Goal: Contribute content: Add original content to the website for others to see

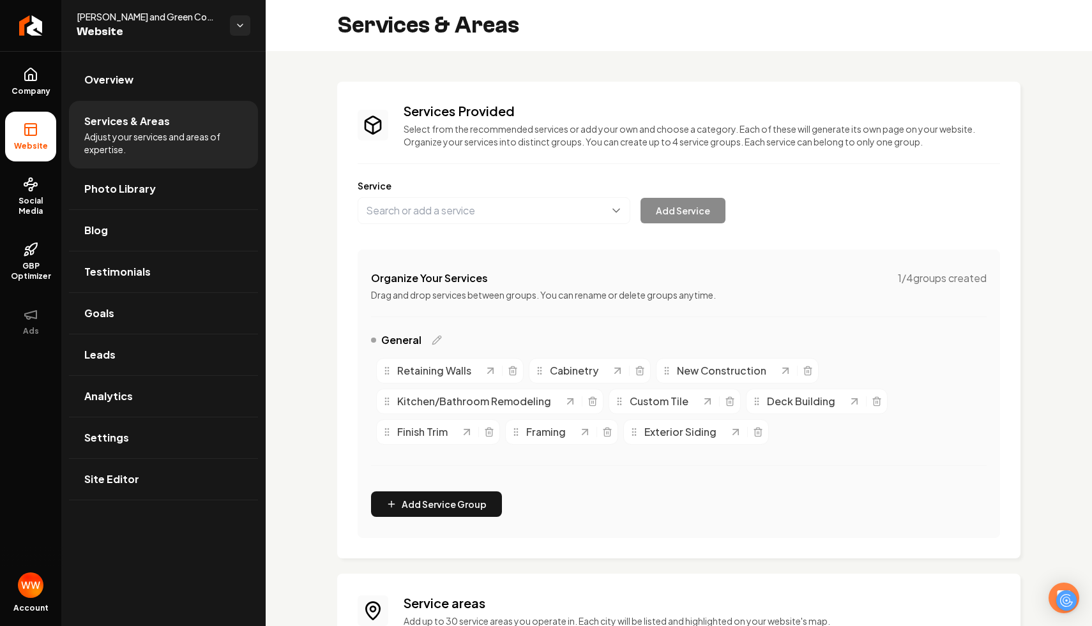
scroll to position [138, 0]
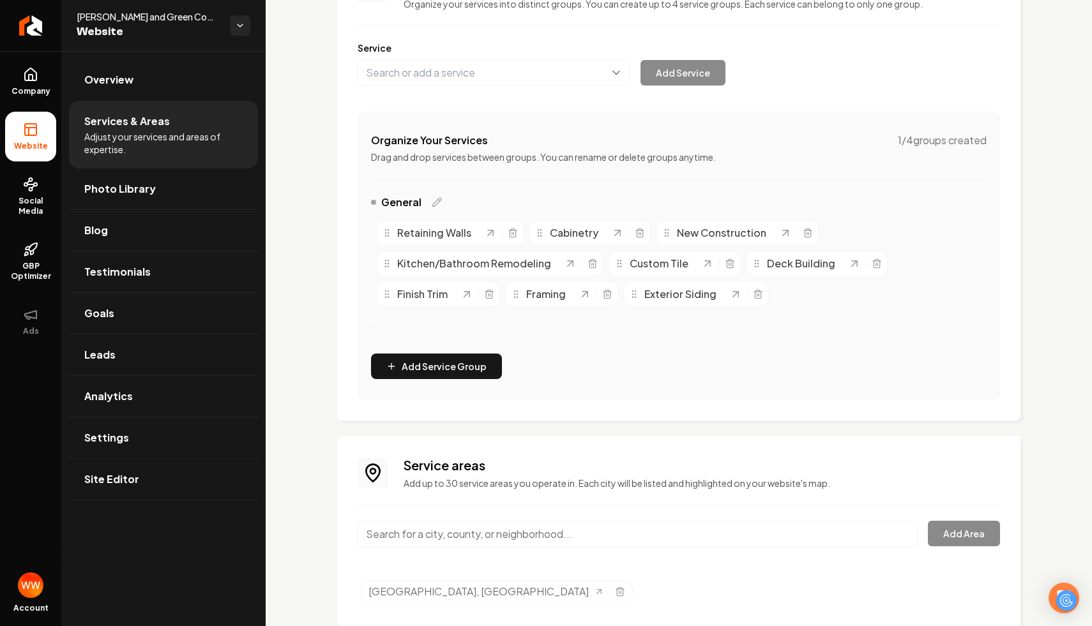
click at [289, 69] on div "Services Provided Select from the recommended services or add your own and choo…" at bounding box center [679, 286] width 826 height 746
click at [161, 194] on link "Photo Library" at bounding box center [163, 189] width 189 height 41
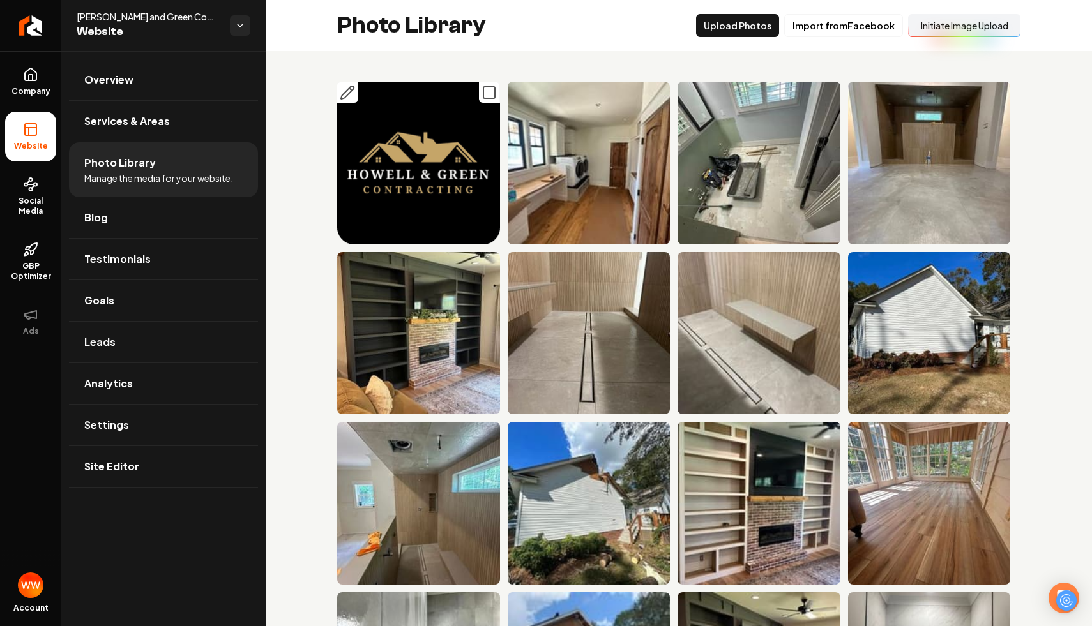
click at [424, 174] on img "Main content area" at bounding box center [418, 163] width 163 height 163
click at [349, 93] on icon "Main content area" at bounding box center [347, 92] width 13 height 13
click at [682, 262] on icon "Main content area" at bounding box center [687, 262] width 15 height 15
click at [735, 26] on button "Upload Photos" at bounding box center [737, 25] width 83 height 23
click at [41, 19] on link "Return to dashboard" at bounding box center [30, 25] width 61 height 51
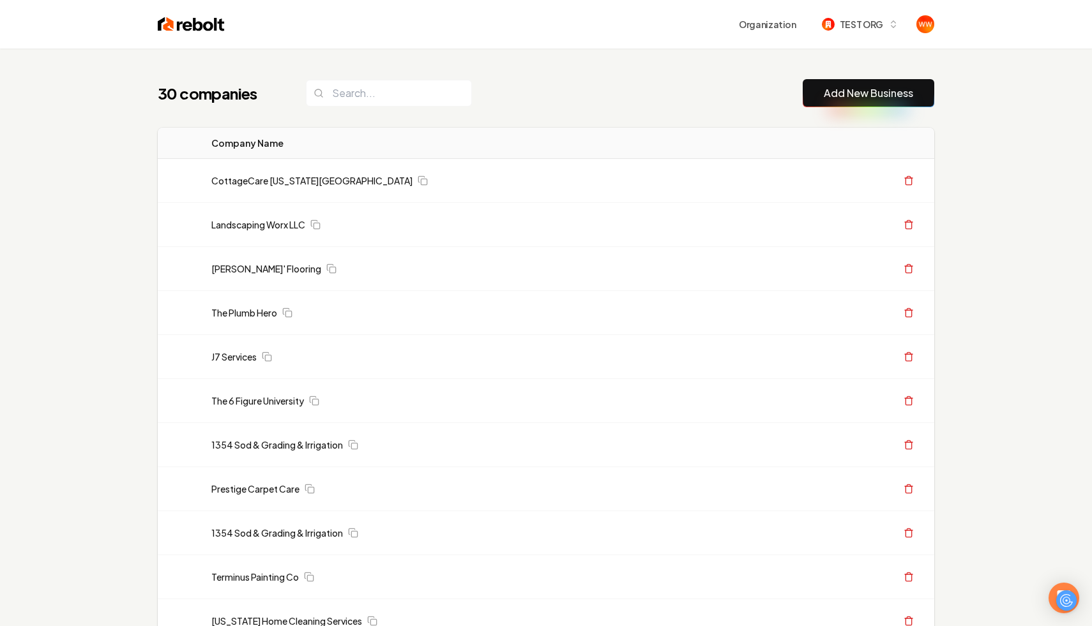
click at [587, 98] on div "30 companies Add New Business" at bounding box center [546, 93] width 776 height 28
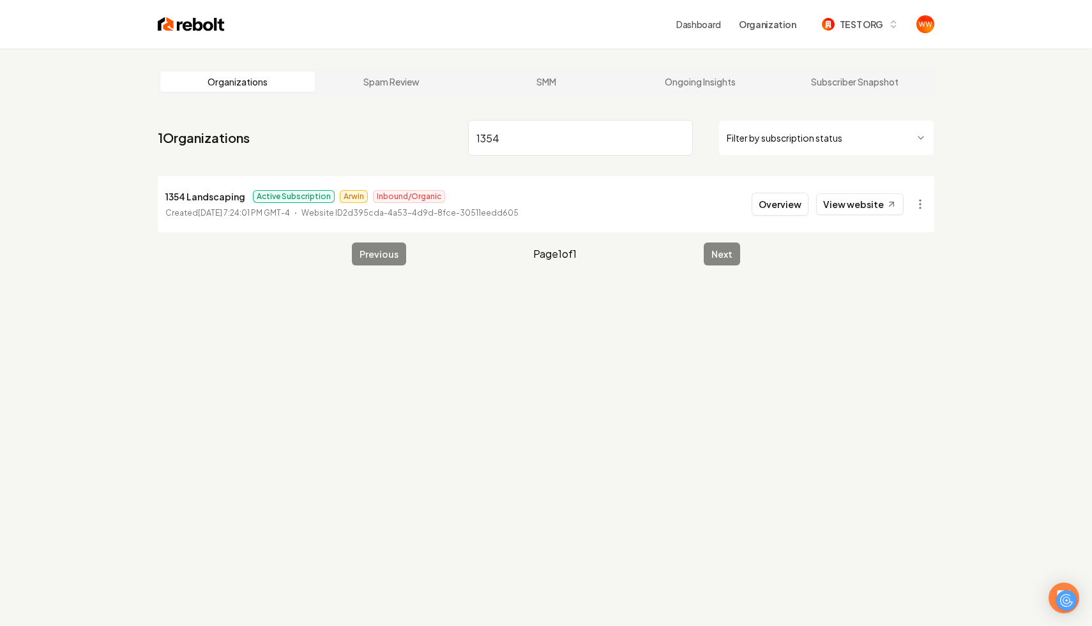
type input "1354"
click at [553, 291] on div "Organizations Spam Review SMM Ongoing Insights Subscriber Snapshot 1 Organizati…" at bounding box center [546, 362] width 1092 height 626
click at [791, 211] on button "Overview" at bounding box center [779, 204] width 57 height 23
click at [785, 204] on button "Overview" at bounding box center [779, 204] width 57 height 23
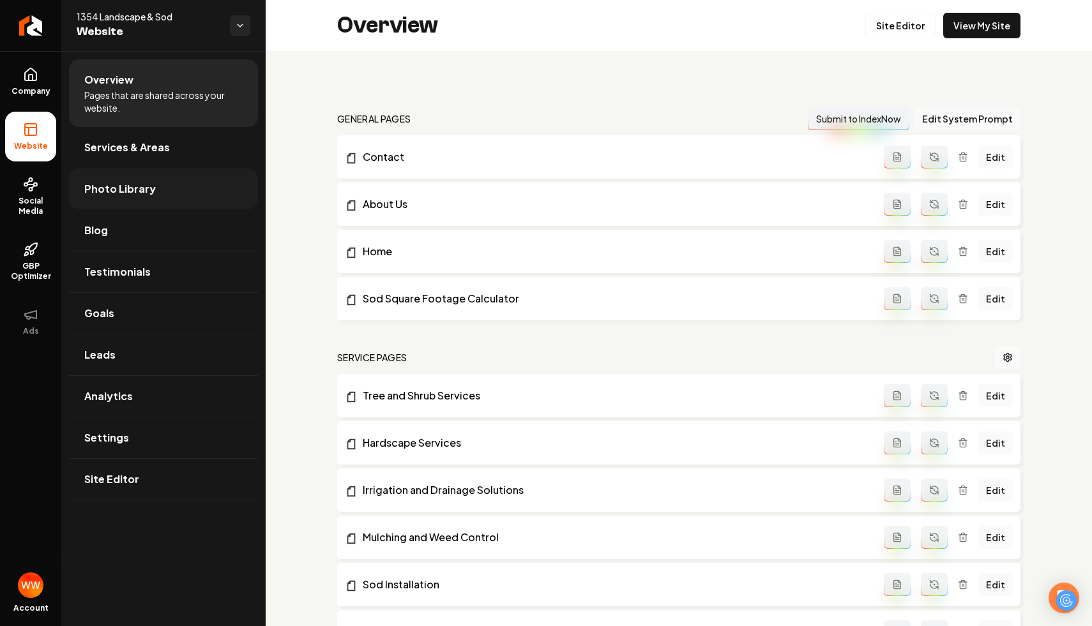
click at [172, 177] on link "Photo Library" at bounding box center [163, 189] width 189 height 41
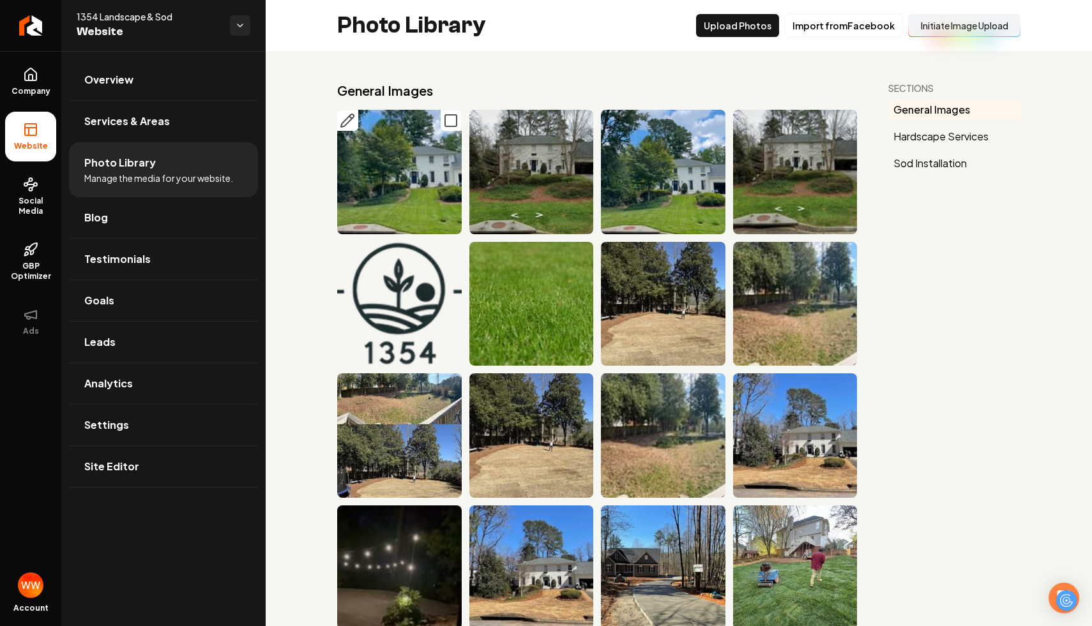
click at [351, 121] on icon "Main content area" at bounding box center [347, 120] width 15 height 15
click at [481, 114] on icon "Main content area" at bounding box center [479, 120] width 15 height 15
click at [614, 119] on icon "Main content area" at bounding box center [610, 120] width 15 height 15
click at [741, 128] on icon "Main content area" at bounding box center [742, 120] width 15 height 15
click at [609, 127] on icon "Main content area" at bounding box center [610, 120] width 15 height 15
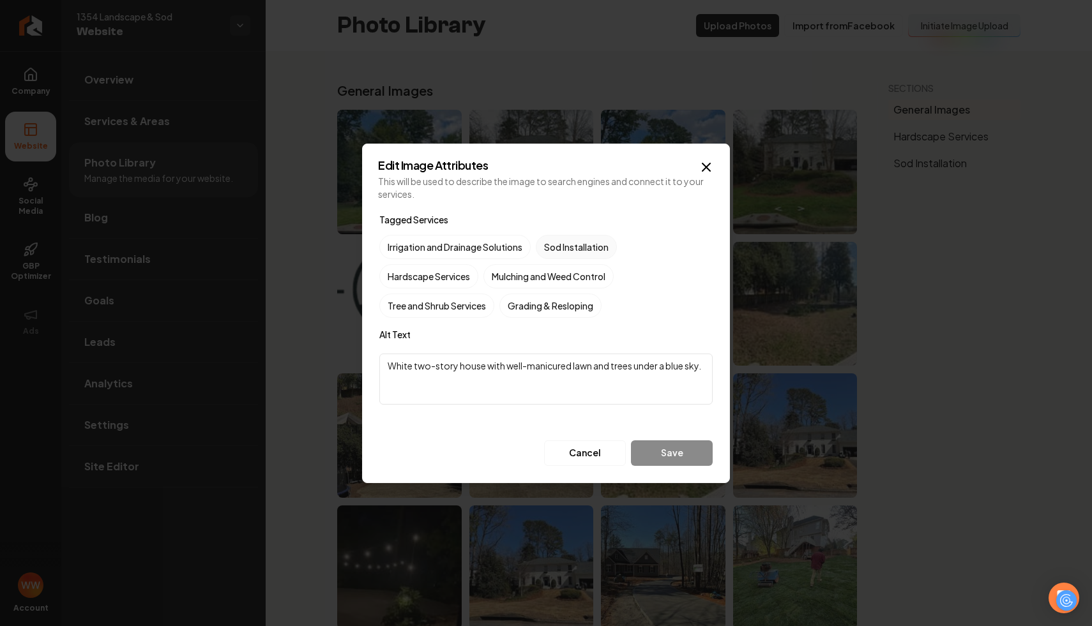
click at [576, 243] on label "Sod Installation" at bounding box center [576, 247] width 81 height 24
click at [559, 243] on button "Sod Installation" at bounding box center [550, 246] width 15 height 15
click at [666, 450] on button "Save" at bounding box center [672, 453] width 82 height 26
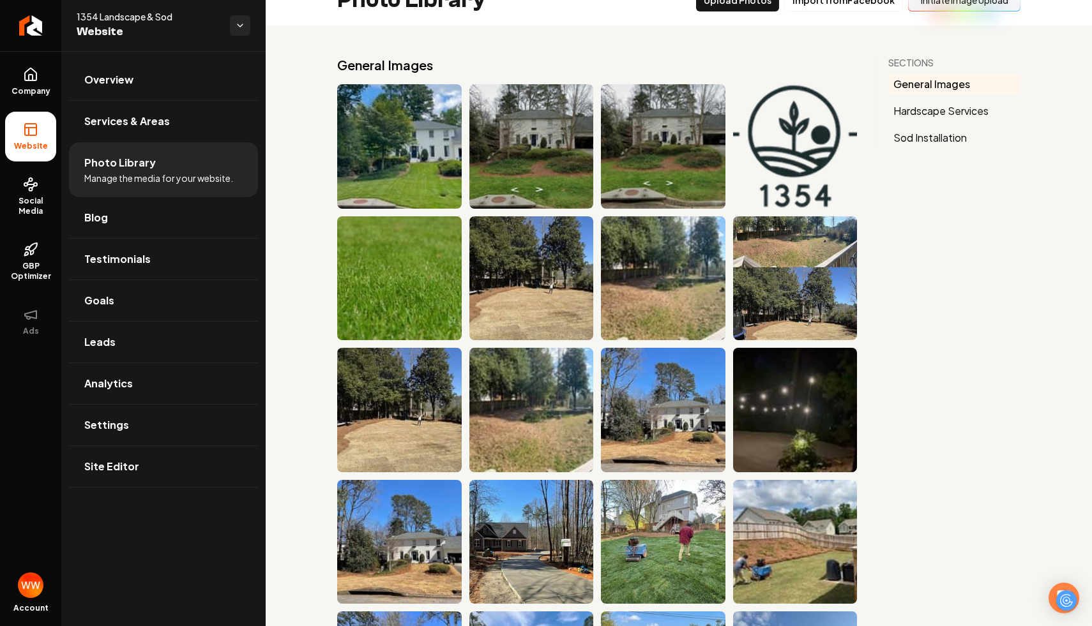
scroll to position [70, 0]
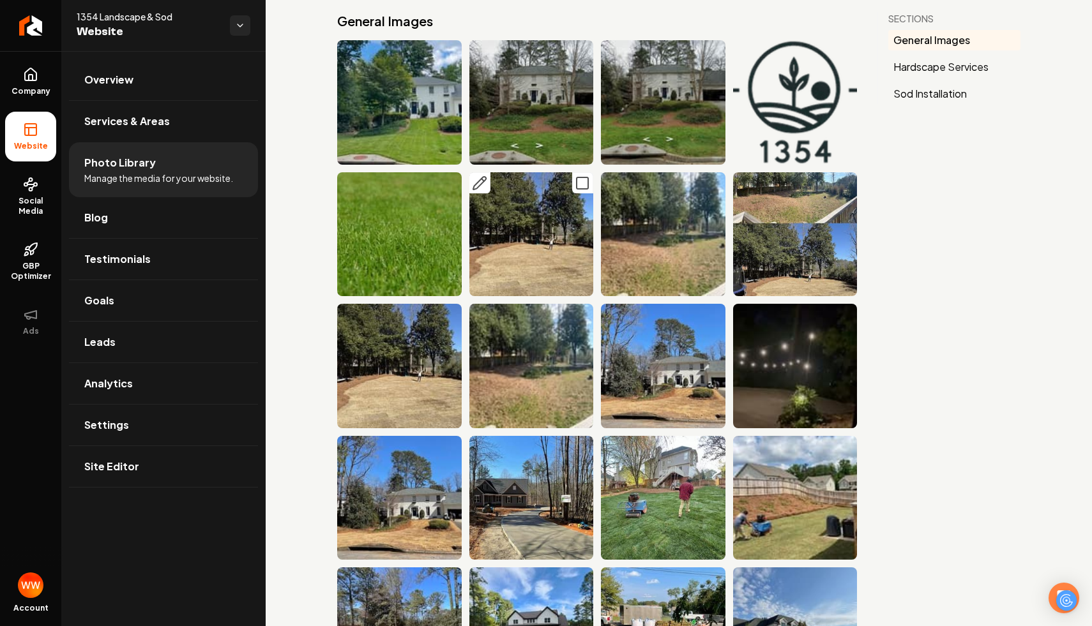
click at [498, 230] on img "Main content area" at bounding box center [531, 234] width 124 height 124
click at [474, 173] on button "Main content area" at bounding box center [479, 182] width 21 height 21
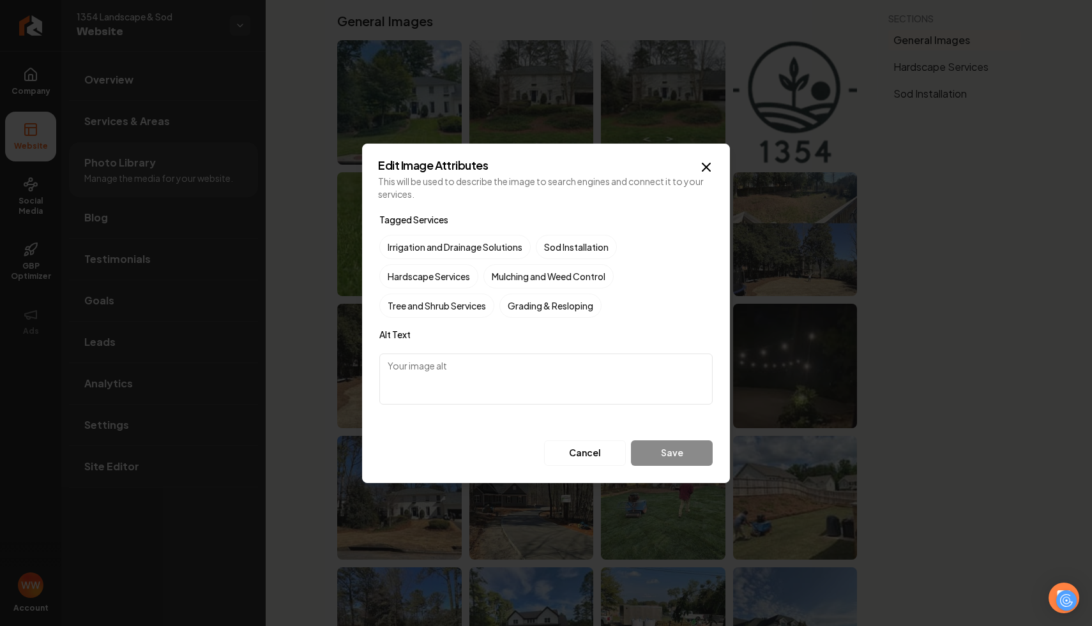
click at [576, 373] on textarea at bounding box center [545, 379] width 333 height 51
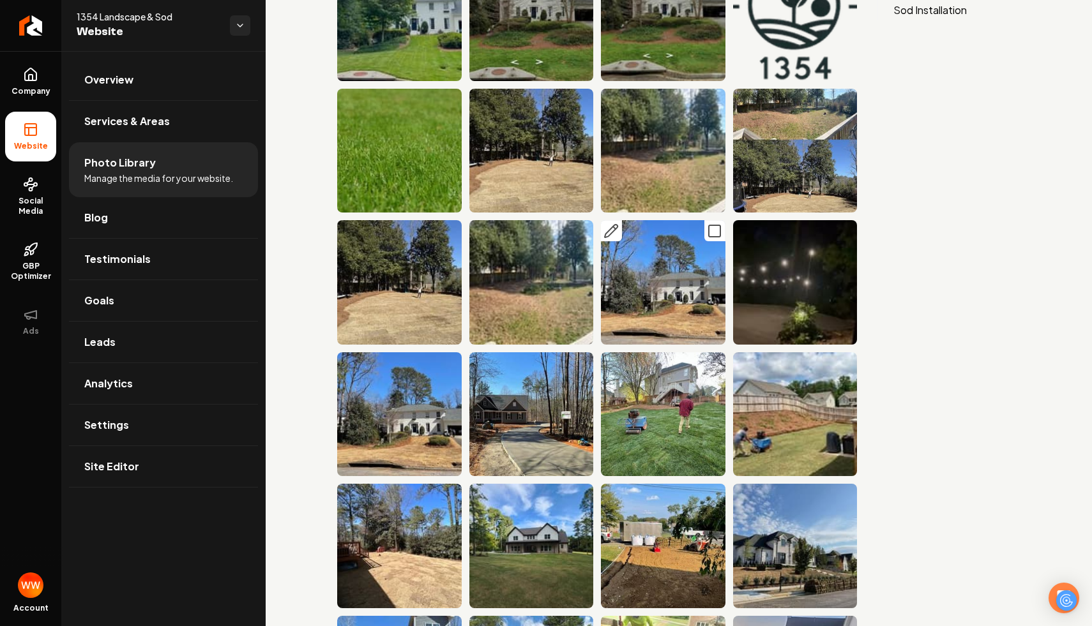
scroll to position [175, 0]
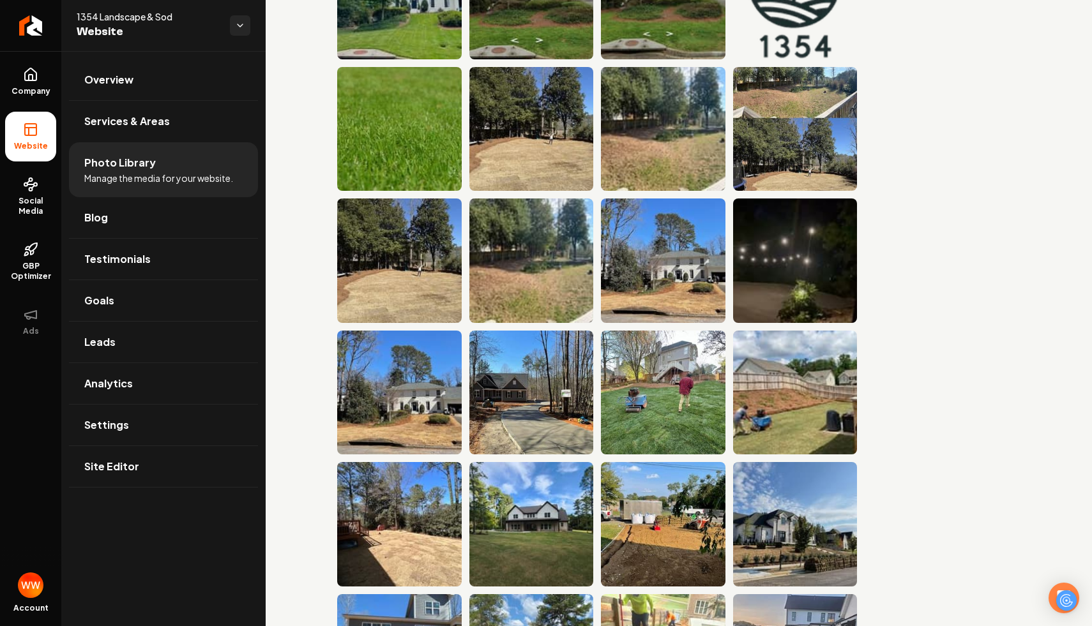
click at [616, 345] on icon "Main content area" at bounding box center [610, 341] width 15 height 15
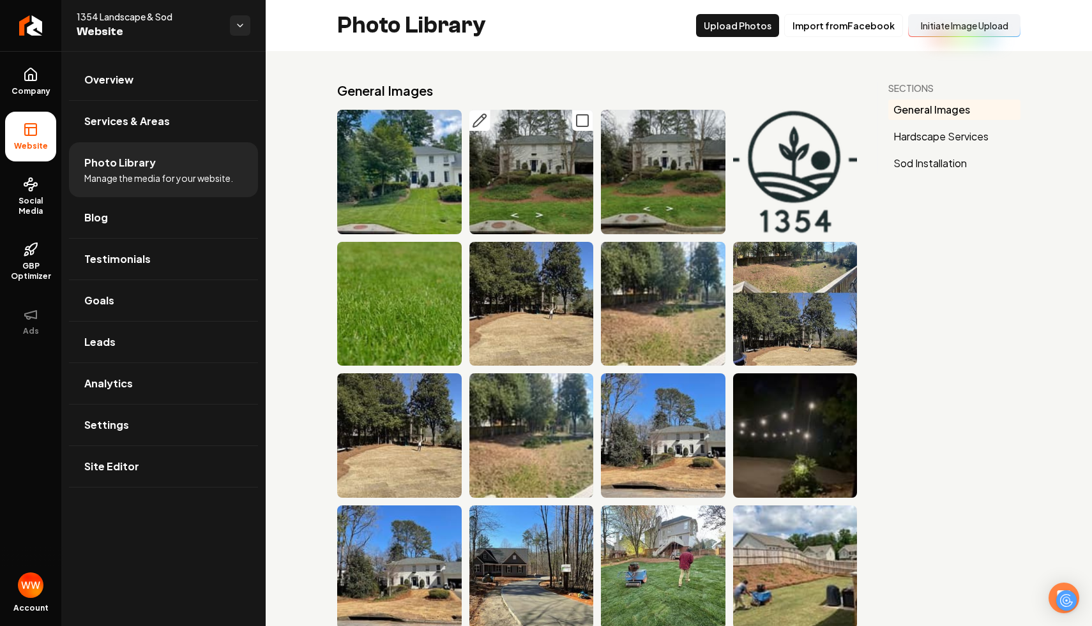
click at [545, 165] on img "Main content area" at bounding box center [531, 172] width 124 height 124
click at [479, 124] on icon "Main content area" at bounding box center [479, 120] width 13 height 13
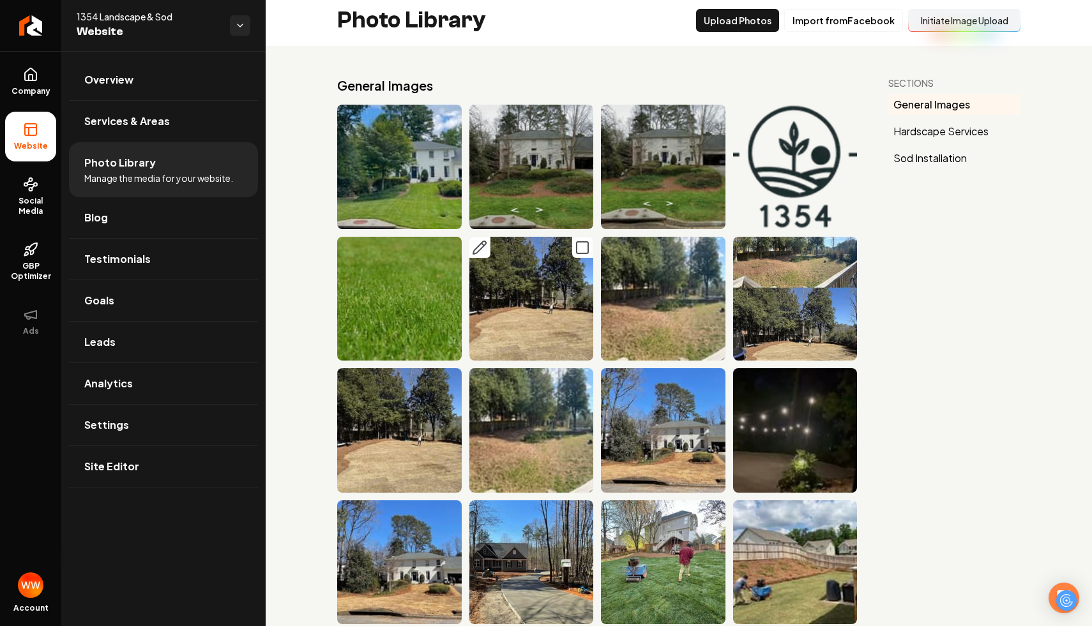
scroll to position [6, 0]
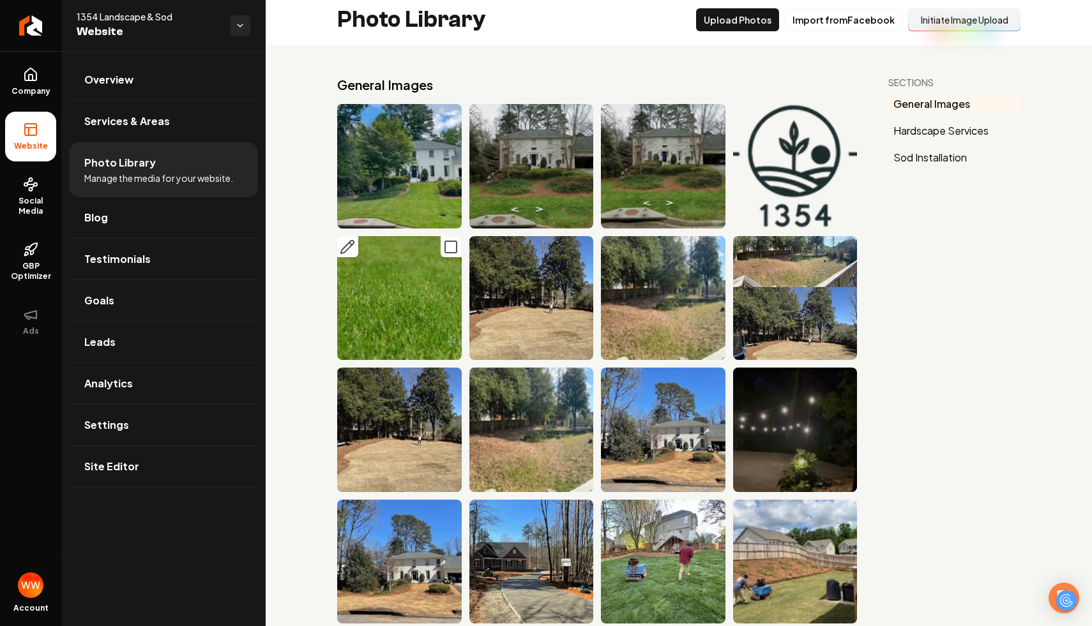
click at [359, 245] on img "Main content area" at bounding box center [399, 298] width 124 height 124
click at [352, 245] on icon "Main content area" at bounding box center [347, 246] width 15 height 15
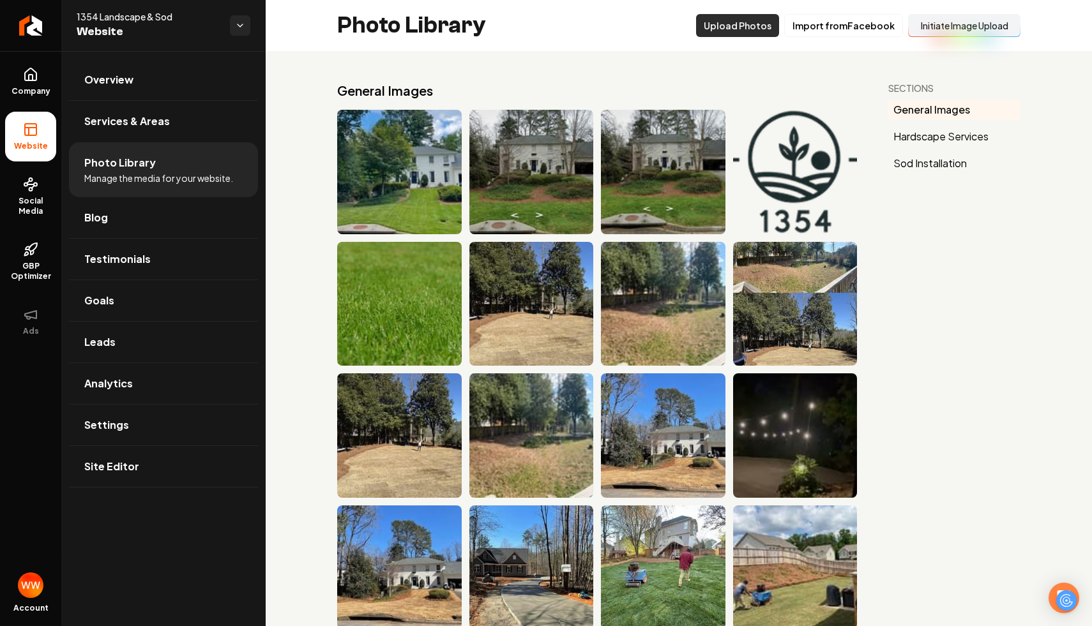
click at [777, 26] on button "Upload Photos" at bounding box center [737, 25] width 83 height 23
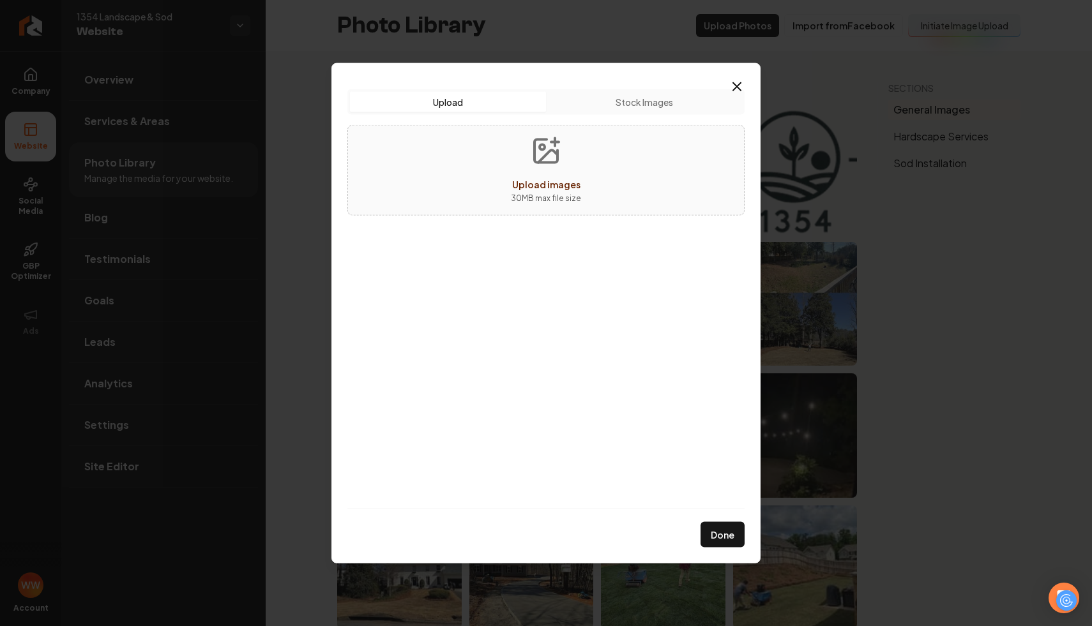
click at [558, 168] on button "Upload images 30 MB max file size" at bounding box center [546, 169] width 91 height 89
type input "**********"
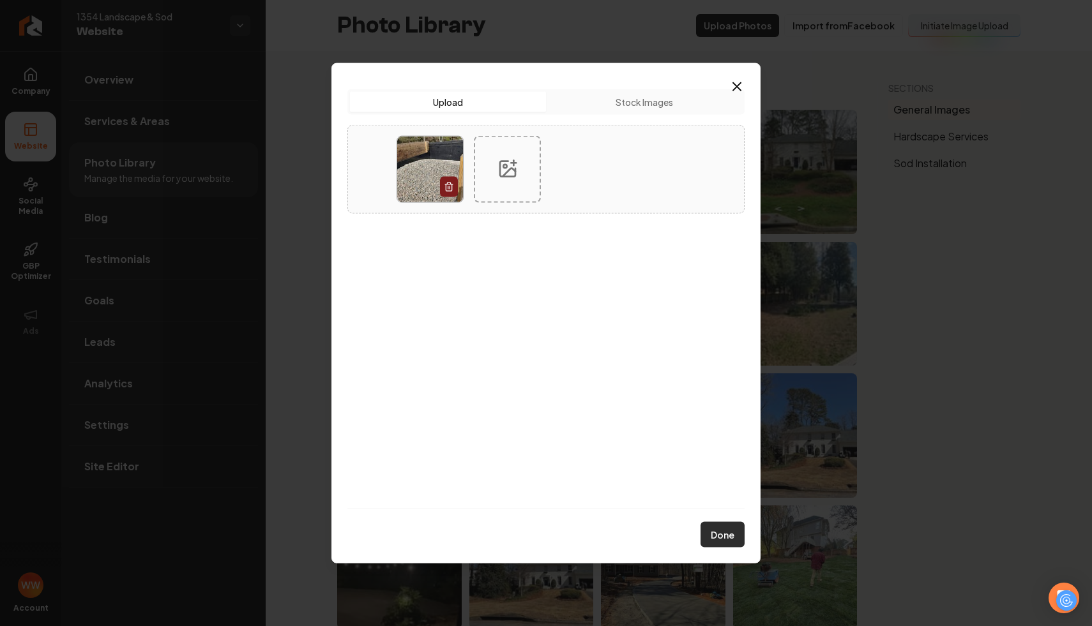
click at [721, 537] on button "Done" at bounding box center [722, 535] width 44 height 26
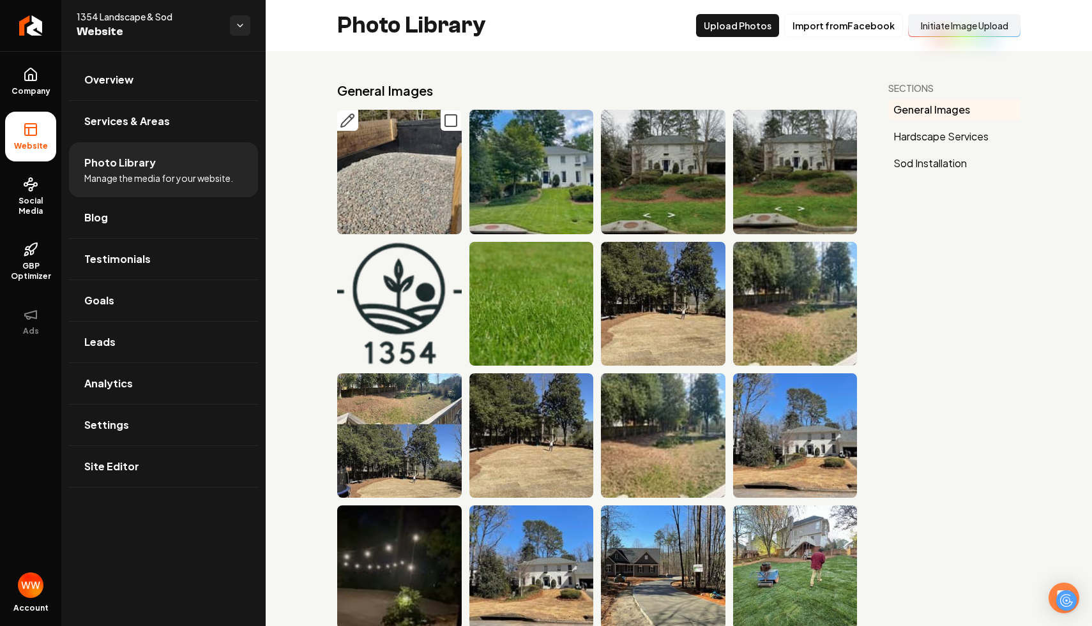
click at [342, 129] on button "Main content area" at bounding box center [347, 120] width 21 height 21
click at [349, 120] on icon "Main content area" at bounding box center [347, 120] width 15 height 15
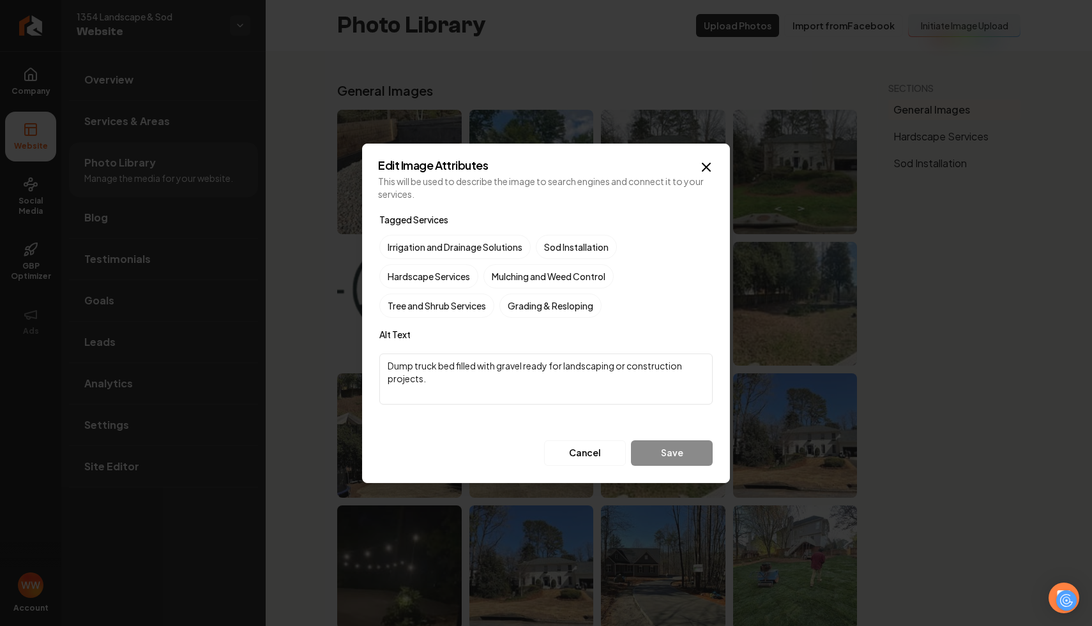
click at [545, 386] on textarea "Dump truck bed filled with gravel ready for landscaping or construction project…" at bounding box center [545, 379] width 333 height 51
click at [545, 383] on textarea "Dump truck bed filled with gravel ready for landscaping or construction project…" at bounding box center [545, 379] width 333 height 51
click at [553, 379] on textarea "Dump truck bed filled with gravel ready for landscaping or construction project…" at bounding box center [545, 379] width 333 height 51
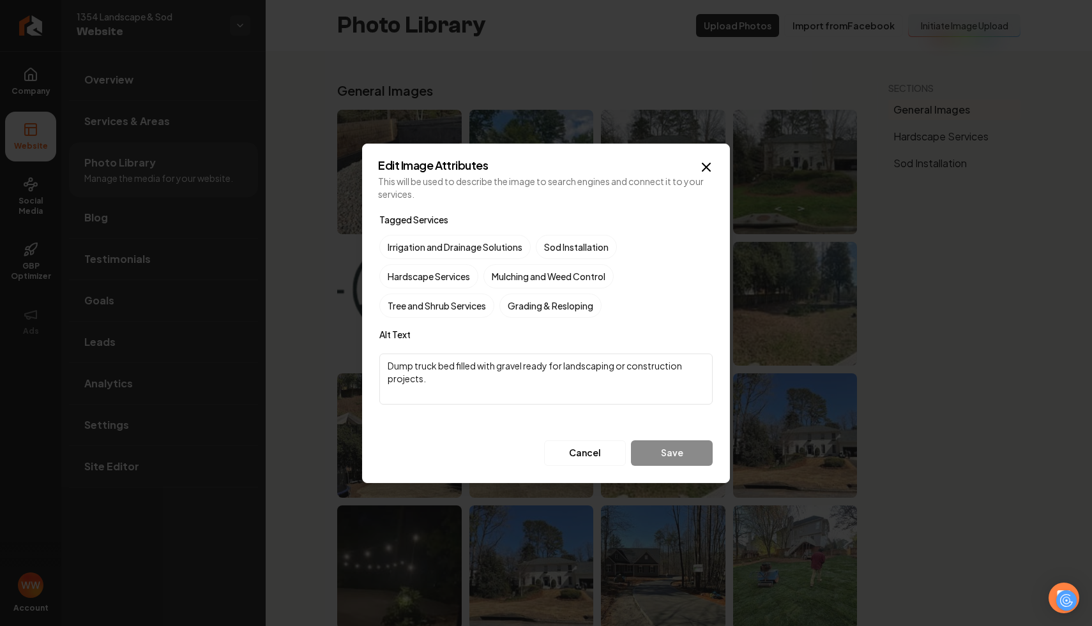
click at [553, 379] on textarea "Dump truck bed filled with gravel ready for landscaping or construction project…" at bounding box center [545, 379] width 333 height 51
click at [705, 169] on icon "button" at bounding box center [705, 167] width 15 height 15
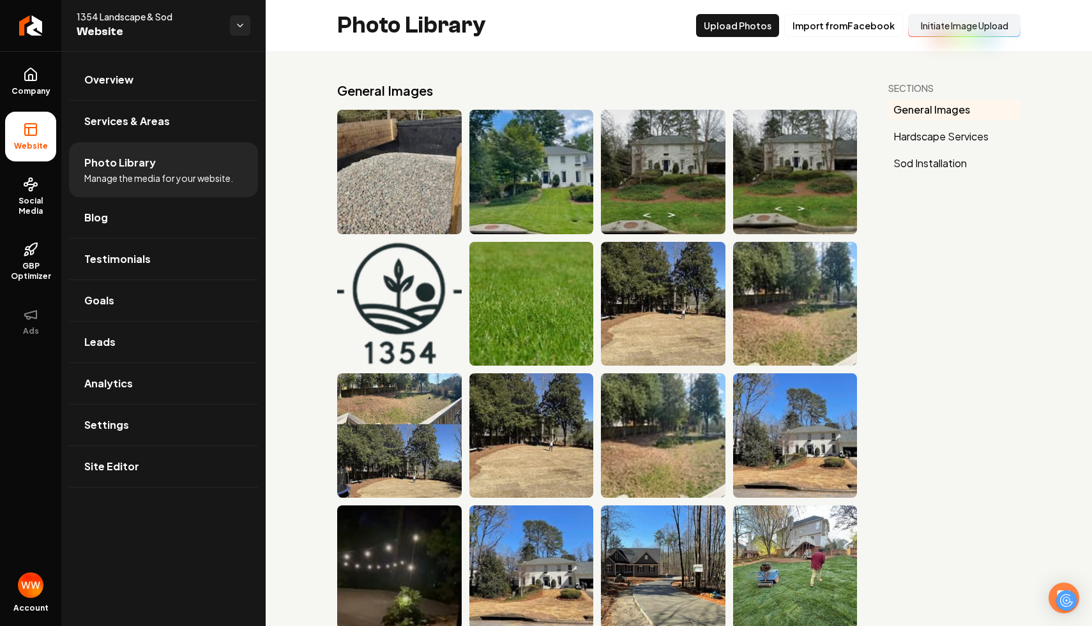
click at [350, 121] on icon "Main content area" at bounding box center [347, 120] width 15 height 15
click at [457, 118] on icon "Main content area" at bounding box center [450, 120] width 15 height 15
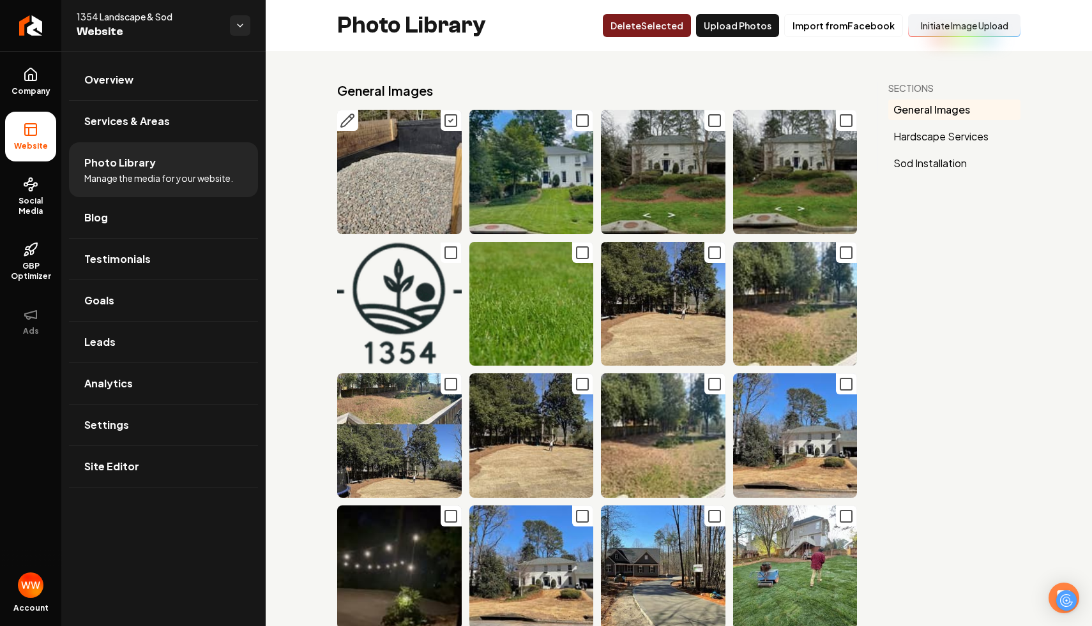
click at [658, 19] on button "Delet e Selected" at bounding box center [647, 25] width 88 height 23
